Goal: Task Accomplishment & Management: Use online tool/utility

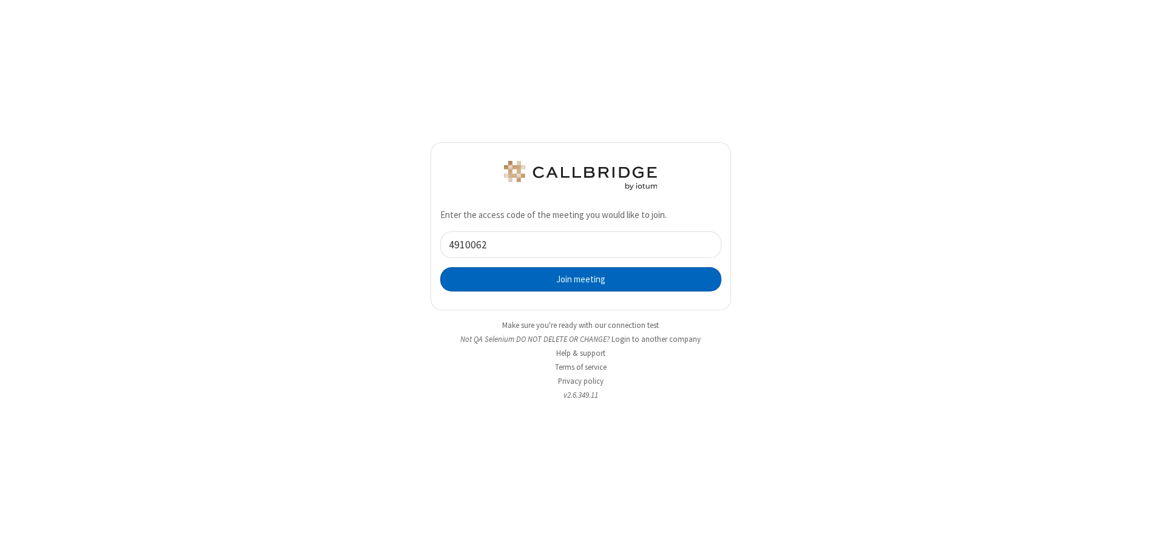
type input "4910062"
click at [581, 279] on button "Join meeting" at bounding box center [580, 279] width 281 height 24
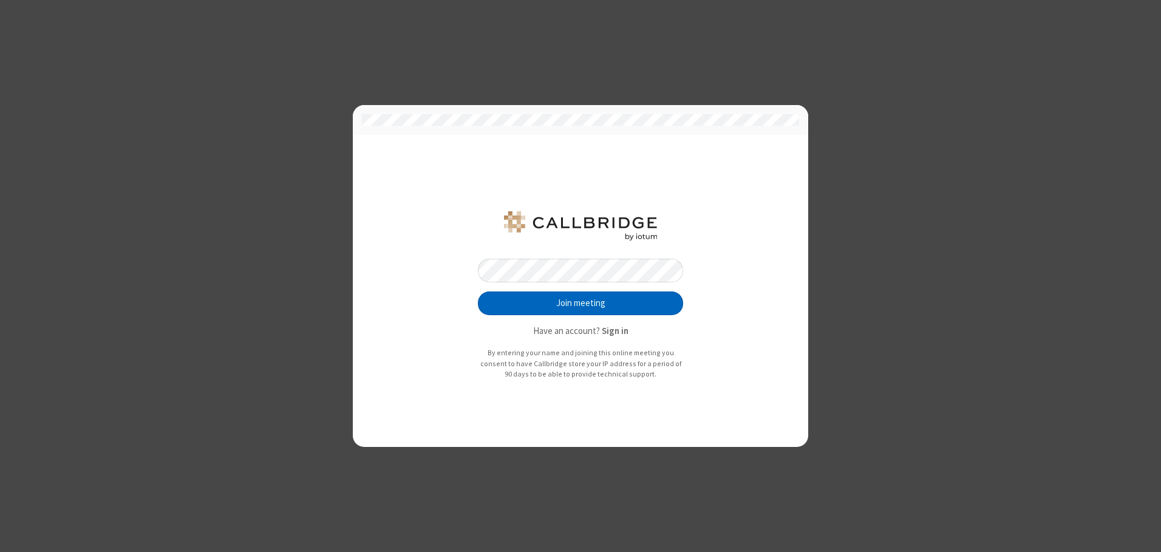
click at [581, 303] on button "Join meeting" at bounding box center [580, 303] width 205 height 24
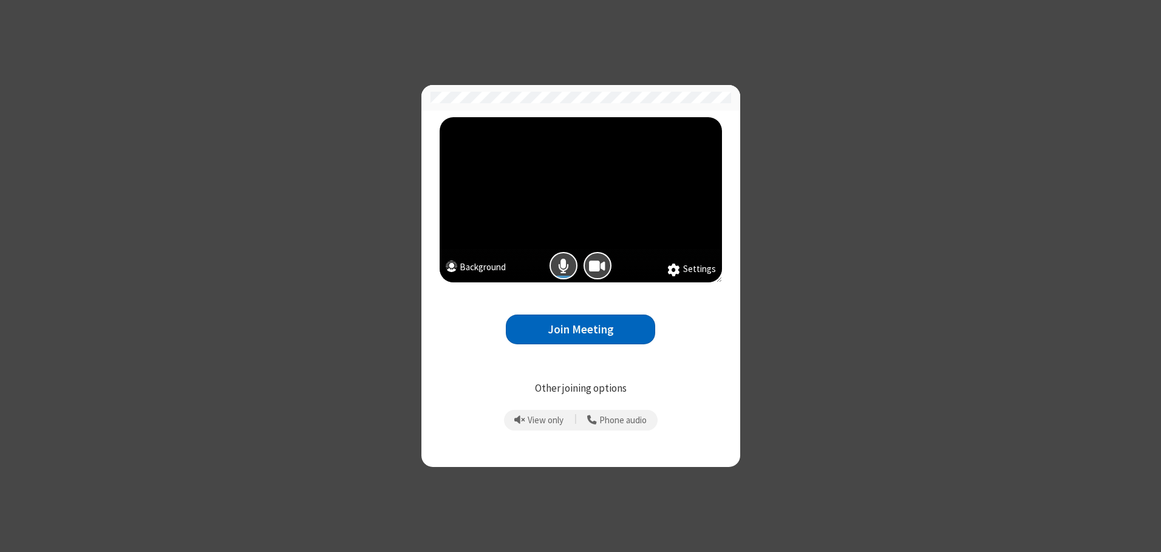
click at [581, 329] on button "Join Meeting" at bounding box center [580, 330] width 149 height 30
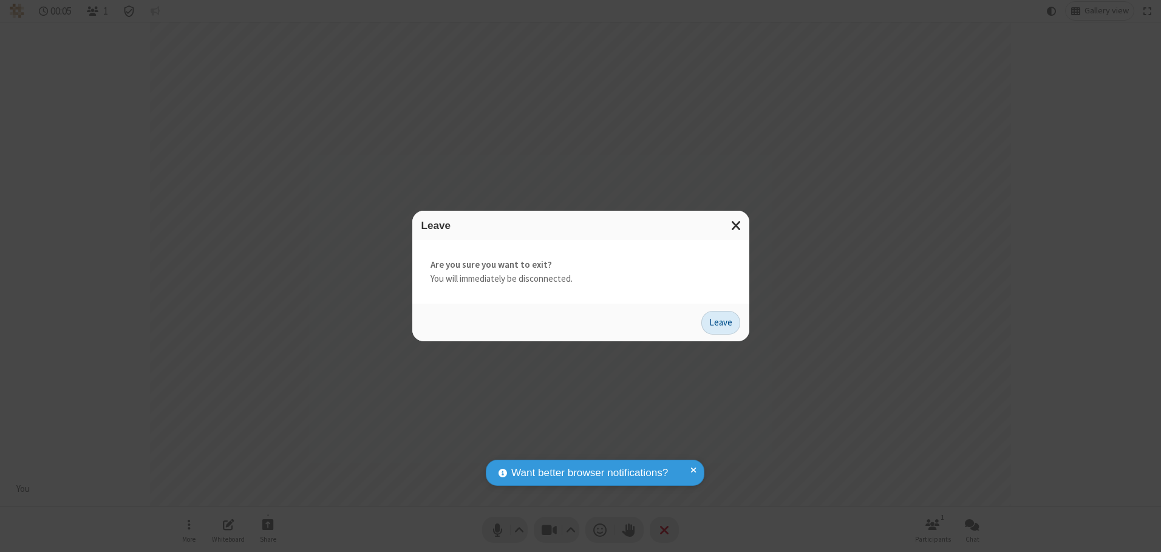
click at [721, 322] on button "Leave" at bounding box center [720, 323] width 39 height 24
